Goal: Find contact information: Find contact information

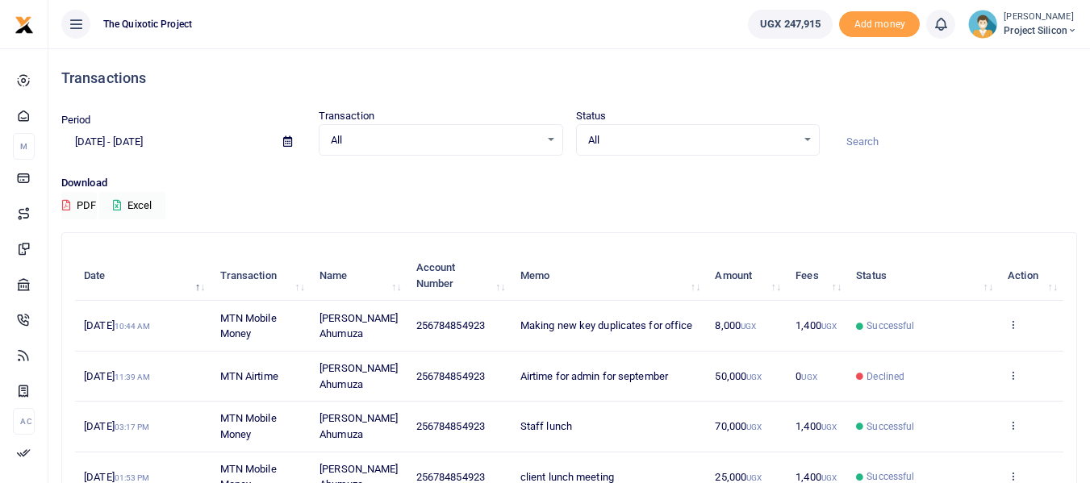
click at [1057, 32] on span "Project Silicon" at bounding box center [1039, 30] width 73 height 15
click at [1047, 192] on div "Download PDF Excel" at bounding box center [568, 197] width 1015 height 44
click at [73, 23] on icon at bounding box center [76, 24] width 16 height 18
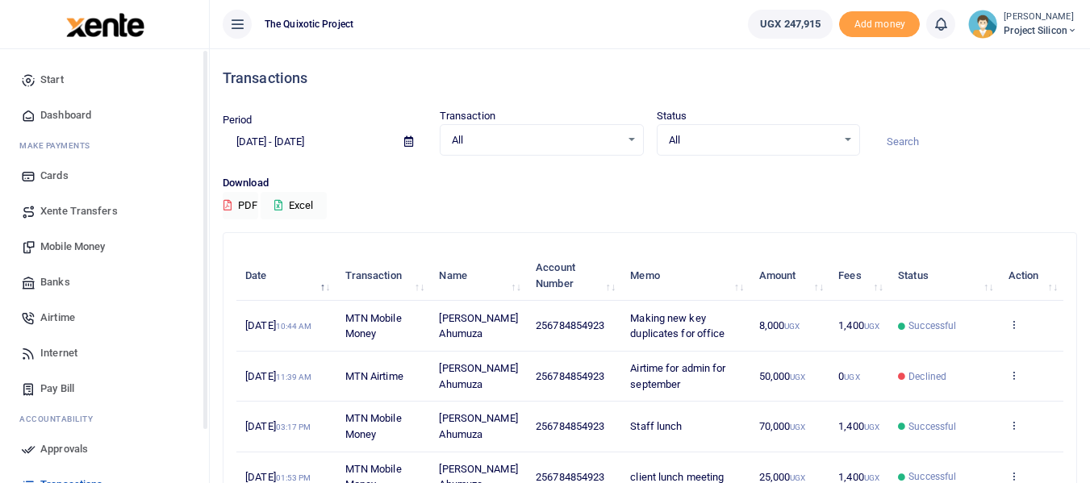
scroll to position [127, 0]
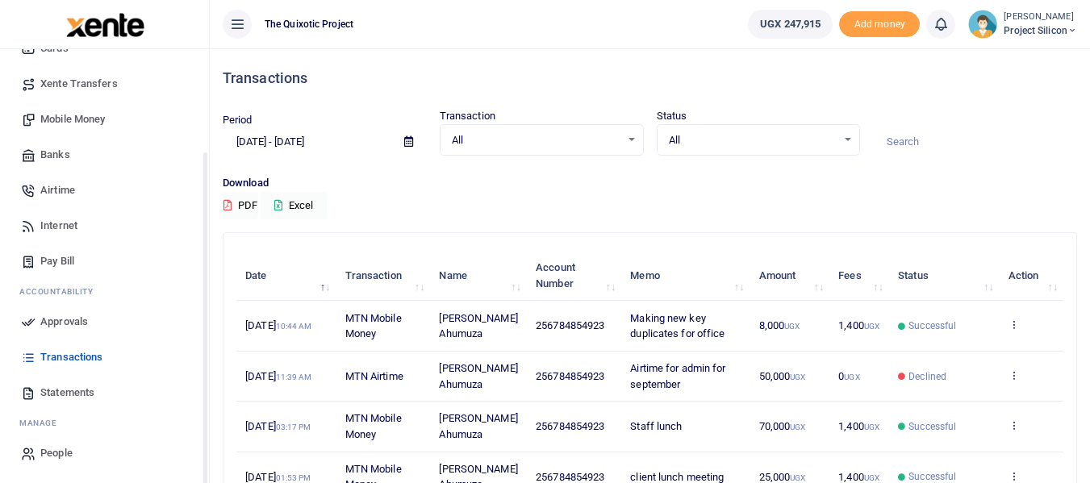
drag, startPoint x: 205, startPoint y: 142, endPoint x: 177, endPoint y: 310, distance: 170.0
click at [177, 310] on div "Start Dashboard M ake Payments Cards Xente Transfers Mobile Money Banks Airtime…" at bounding box center [104, 290] width 209 height 483
click at [1073, 27] on icon at bounding box center [1072, 30] width 10 height 11
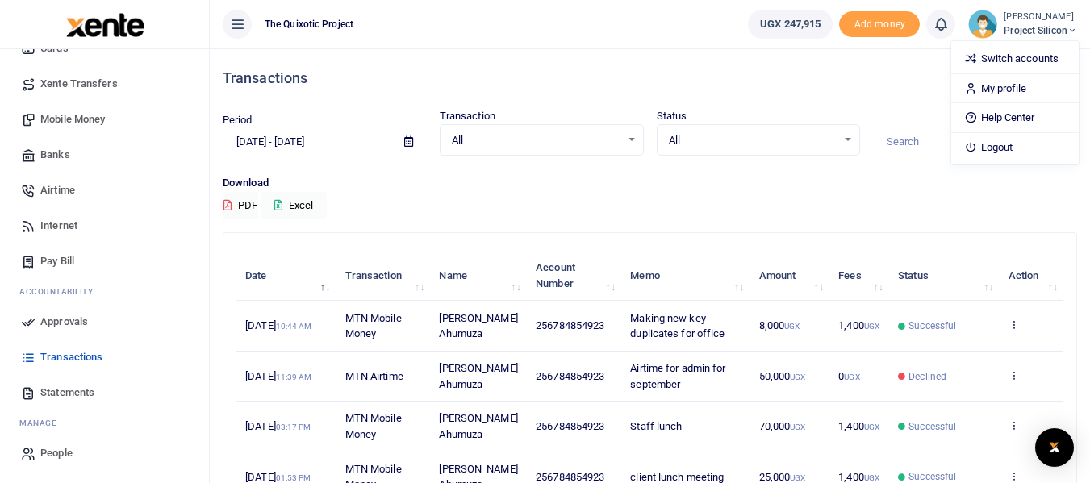
click at [887, 203] on div "Download PDF Excel" at bounding box center [650, 197] width 854 height 44
click at [1053, 19] on small "[PERSON_NAME]" at bounding box center [1039, 17] width 73 height 14
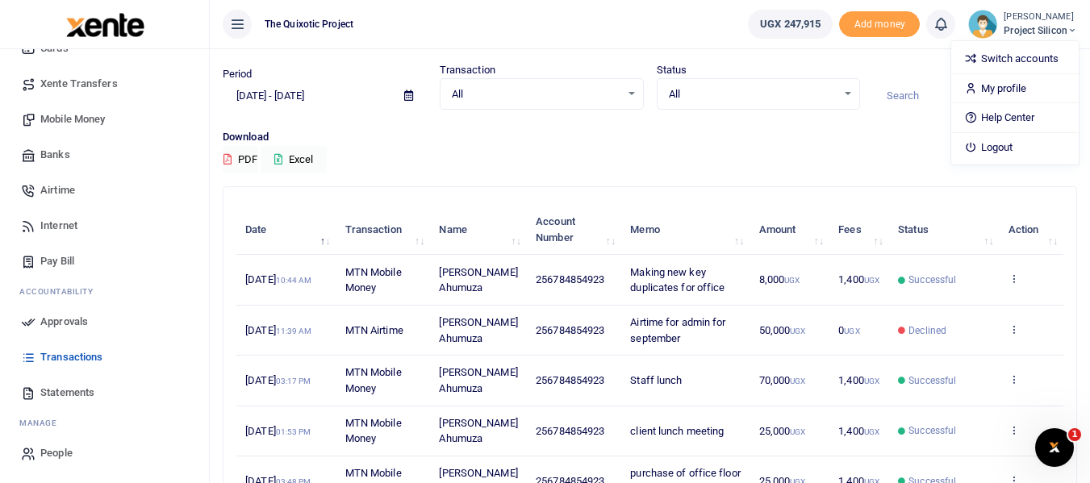
scroll to position [0, 0]
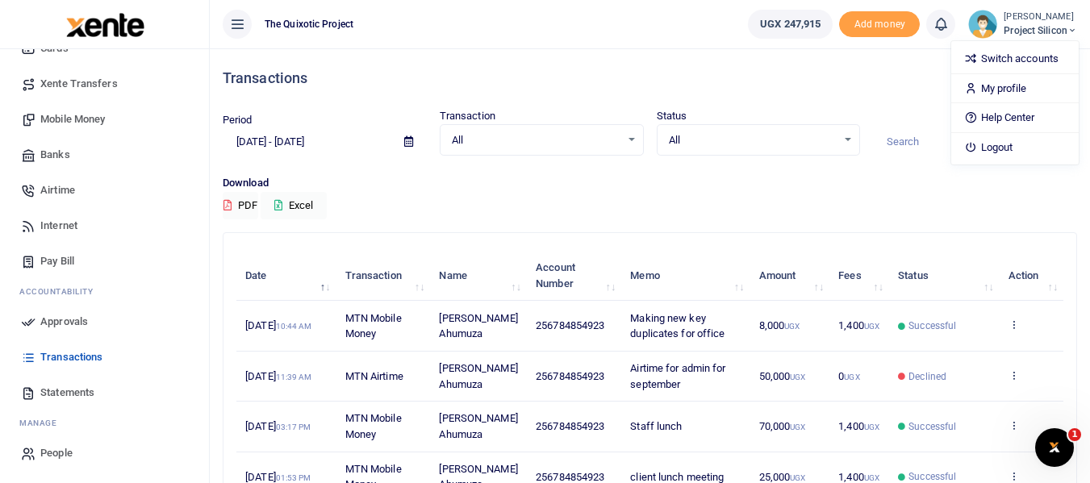
click at [239, 48] on ul "The Quixotic Project" at bounding box center [472, 24] width 525 height 48
click at [235, 32] on icon at bounding box center [237, 24] width 16 height 18
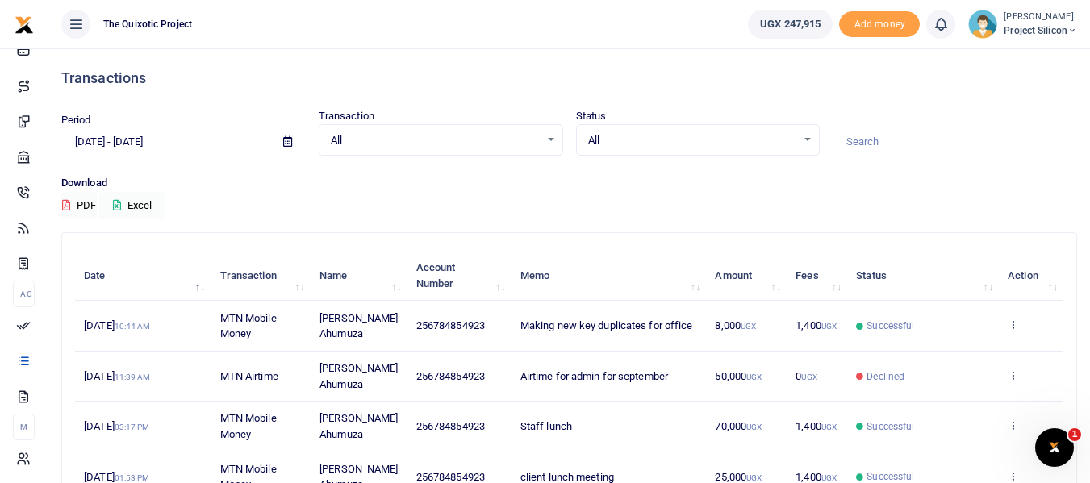
click at [235, 32] on ul "The Quixotic Project" at bounding box center [391, 24] width 686 height 48
click at [1032, 16] on small "[PERSON_NAME]" at bounding box center [1039, 17] width 73 height 14
click at [1019, 90] on link "My profile" at bounding box center [1014, 88] width 127 height 23
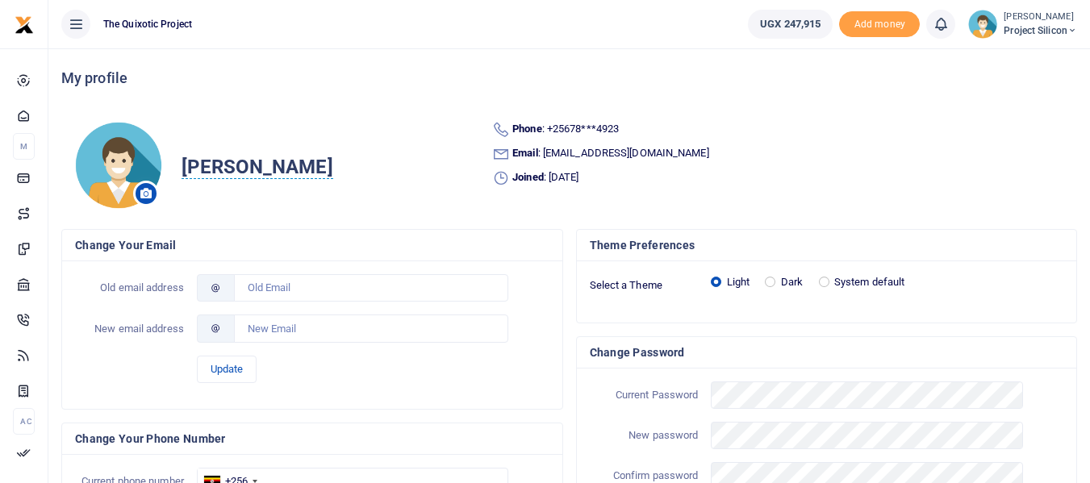
drag, startPoint x: 711, startPoint y: 148, endPoint x: 586, endPoint y: 161, distance: 125.7
click at [586, 161] on li "Email : ad******@thequixoticproject.com" at bounding box center [778, 154] width 572 height 18
copy li "@thequixoticproject.com"
